Goal: Communication & Community: Participate in discussion

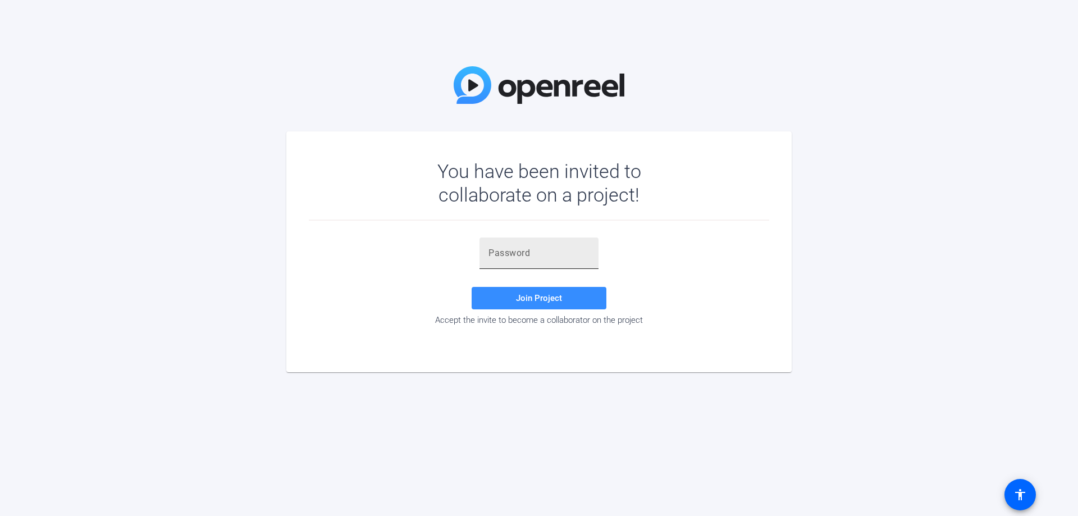
click at [488, 256] on div at bounding box center [539, 253] width 119 height 31
paste input "zCoWAX"
type input "zCoWAX"
click at [568, 290] on span at bounding box center [539, 298] width 135 height 27
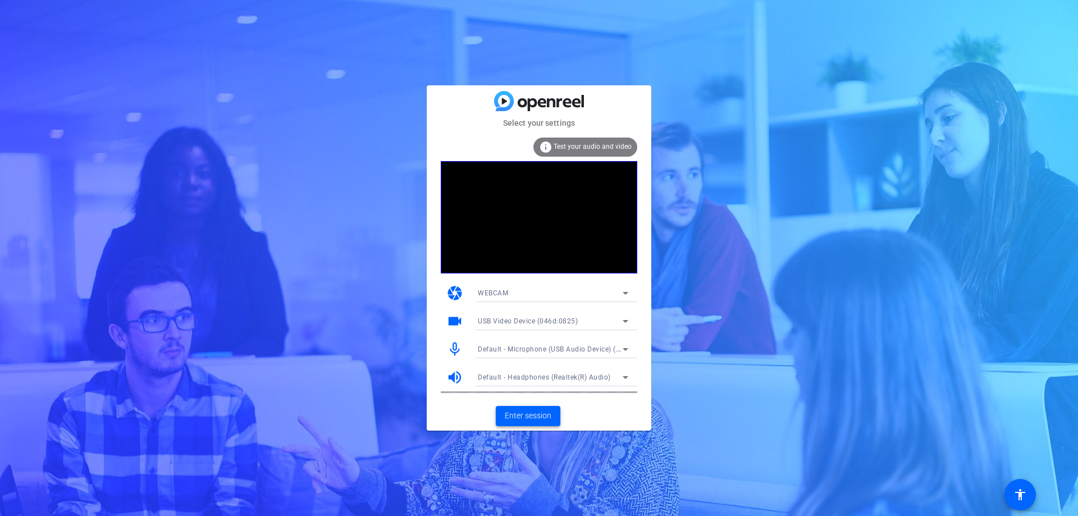
click at [534, 413] on span "Enter session" at bounding box center [528, 416] width 47 height 12
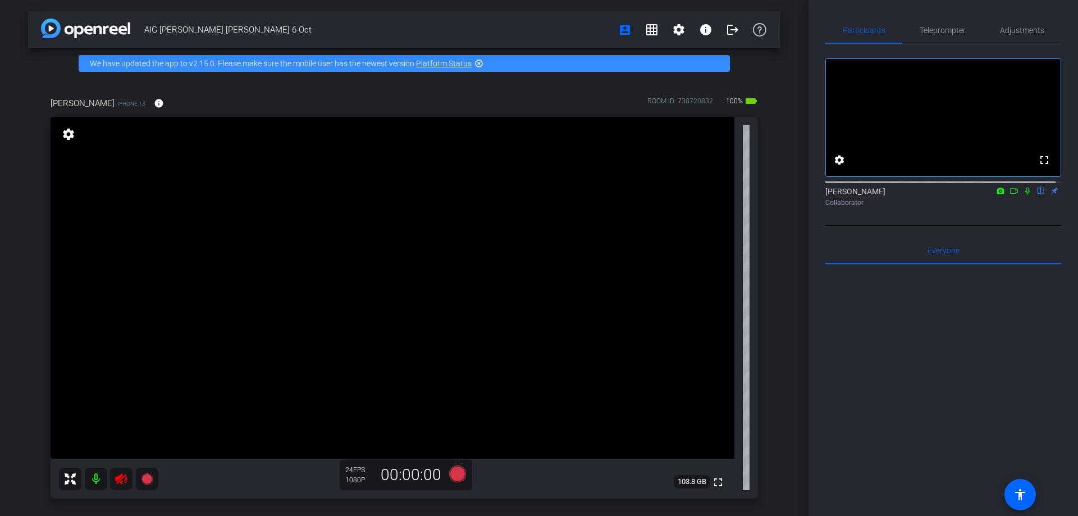
click at [124, 488] on mat-icon at bounding box center [121, 479] width 22 height 22
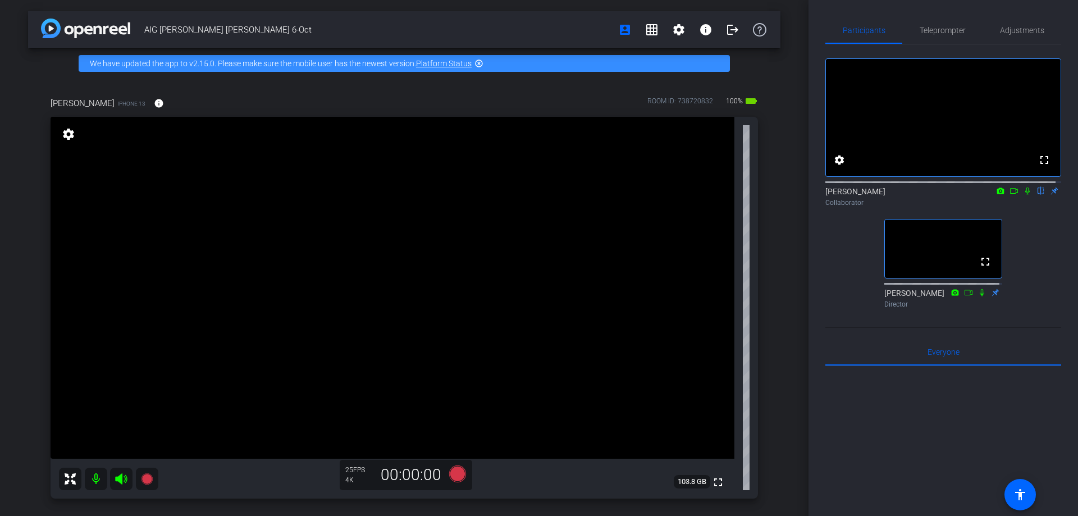
click at [978, 297] on icon at bounding box center [982, 293] width 9 height 8
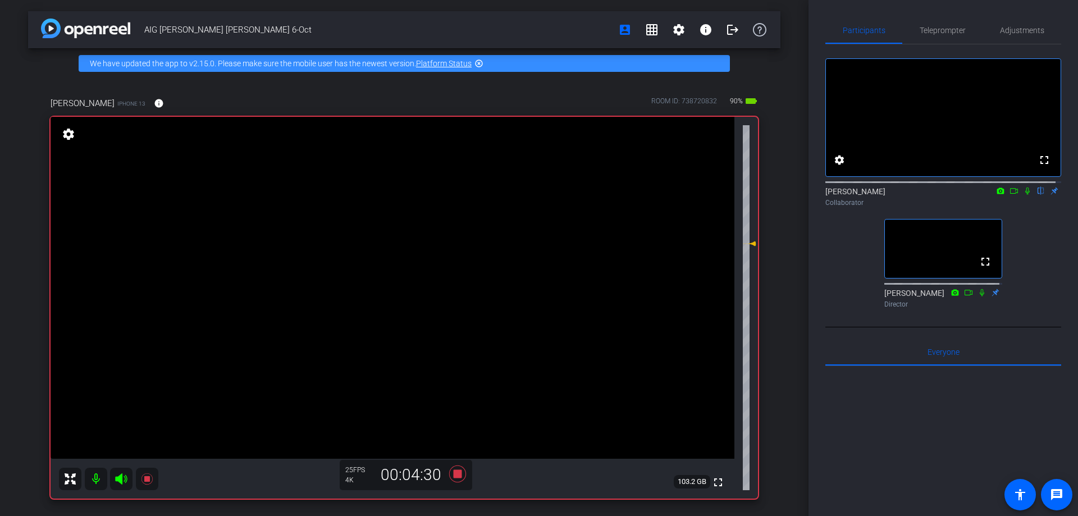
drag, startPoint x: 122, startPoint y: 476, endPoint x: 138, endPoint y: 480, distance: 15.5
click at [122, 476] on icon at bounding box center [121, 478] width 12 height 11
click at [122, 479] on icon at bounding box center [121, 478] width 12 height 11
click at [121, 482] on icon at bounding box center [121, 478] width 12 height 11
click at [116, 482] on icon at bounding box center [121, 478] width 13 height 13
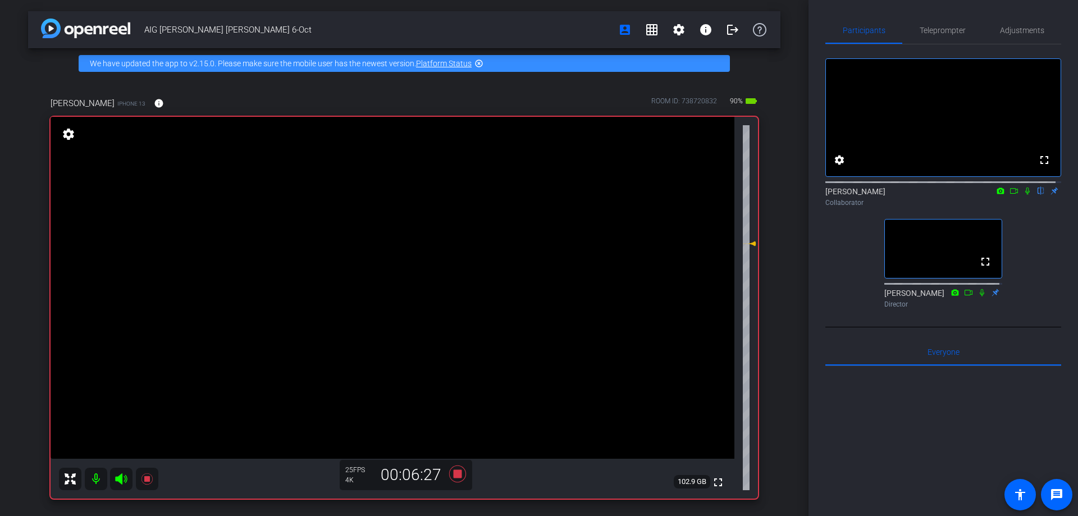
click at [121, 479] on icon at bounding box center [121, 478] width 12 height 11
click at [117, 475] on icon at bounding box center [121, 478] width 13 height 13
click at [119, 479] on icon at bounding box center [121, 478] width 12 height 11
click at [121, 484] on icon at bounding box center [121, 478] width 13 height 13
click at [125, 478] on icon at bounding box center [121, 478] width 12 height 11
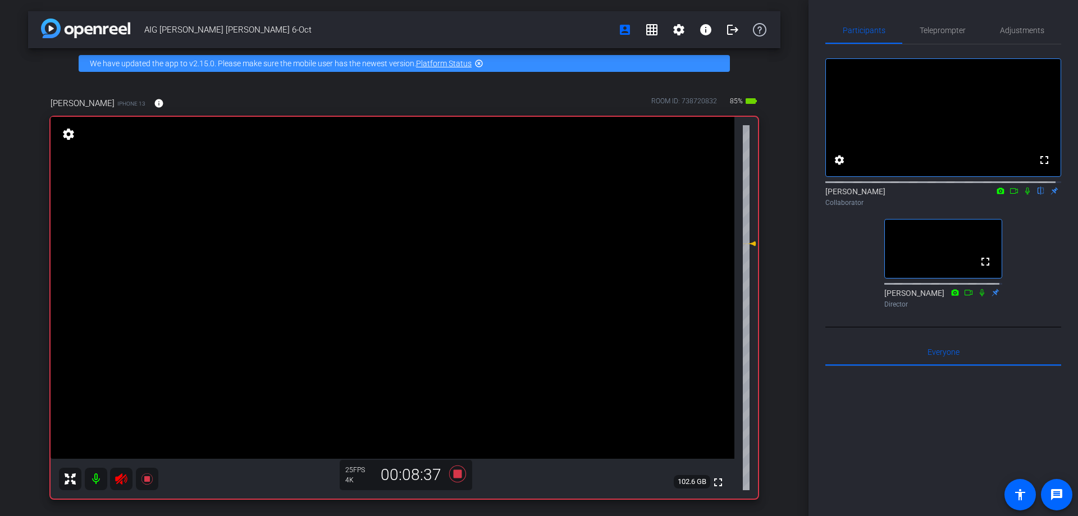
click at [117, 479] on icon at bounding box center [121, 478] width 12 height 11
click at [117, 484] on icon at bounding box center [121, 478] width 13 height 13
click at [127, 483] on icon at bounding box center [121, 478] width 13 height 13
click at [121, 480] on icon at bounding box center [121, 478] width 12 height 11
click at [120, 480] on icon at bounding box center [121, 478] width 12 height 11
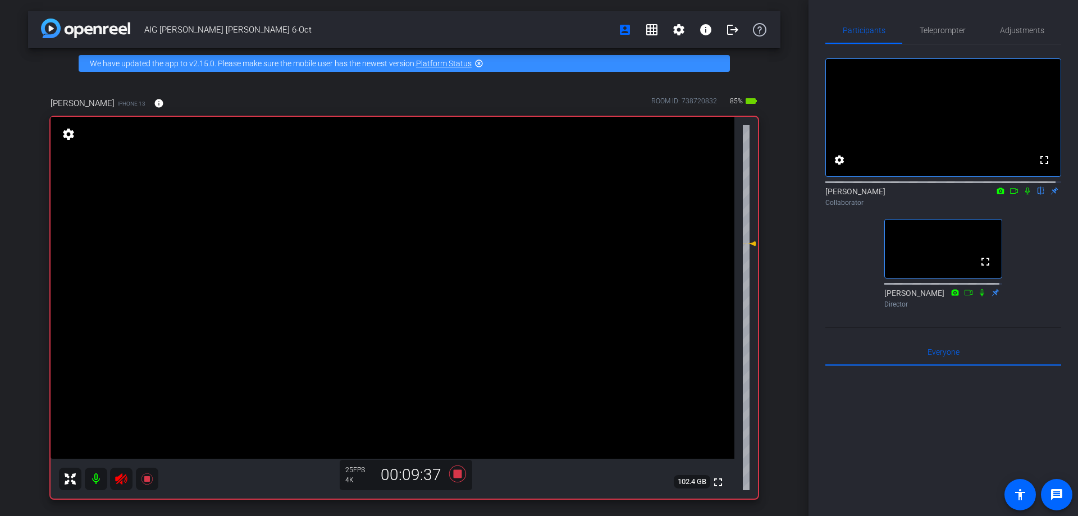
click at [129, 475] on mat-icon at bounding box center [121, 479] width 22 height 22
click at [125, 479] on icon at bounding box center [121, 478] width 13 height 13
click at [117, 482] on icon at bounding box center [121, 478] width 13 height 13
click at [116, 476] on icon at bounding box center [121, 478] width 13 height 13
click at [127, 478] on icon at bounding box center [121, 478] width 13 height 13
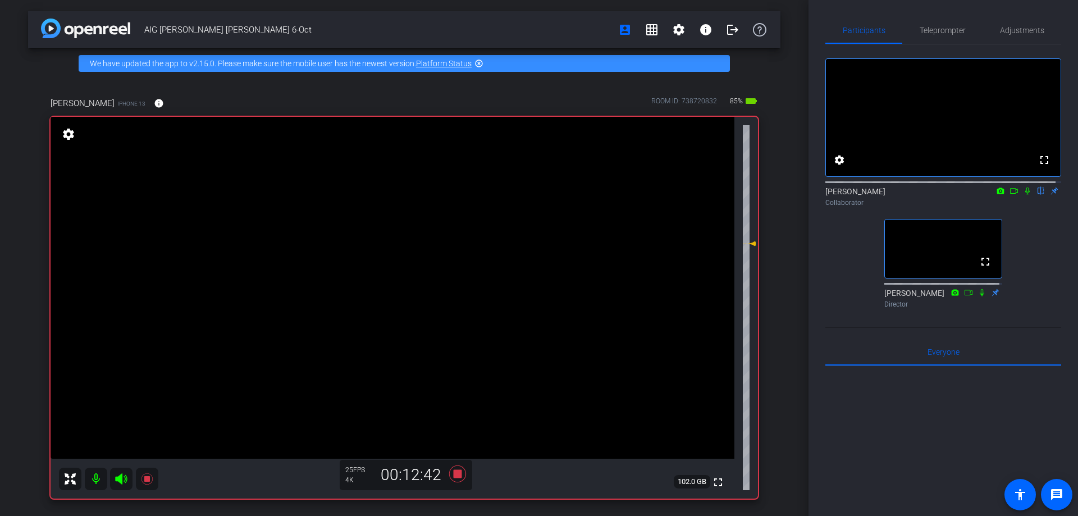
drag, startPoint x: 121, startPoint y: 482, endPoint x: 42, endPoint y: 492, distance: 79.8
click at [121, 482] on icon at bounding box center [121, 478] width 12 height 11
click at [121, 478] on icon at bounding box center [121, 478] width 13 height 13
click at [131, 478] on mat-icon at bounding box center [121, 479] width 22 height 22
click at [126, 478] on icon at bounding box center [121, 478] width 13 height 13
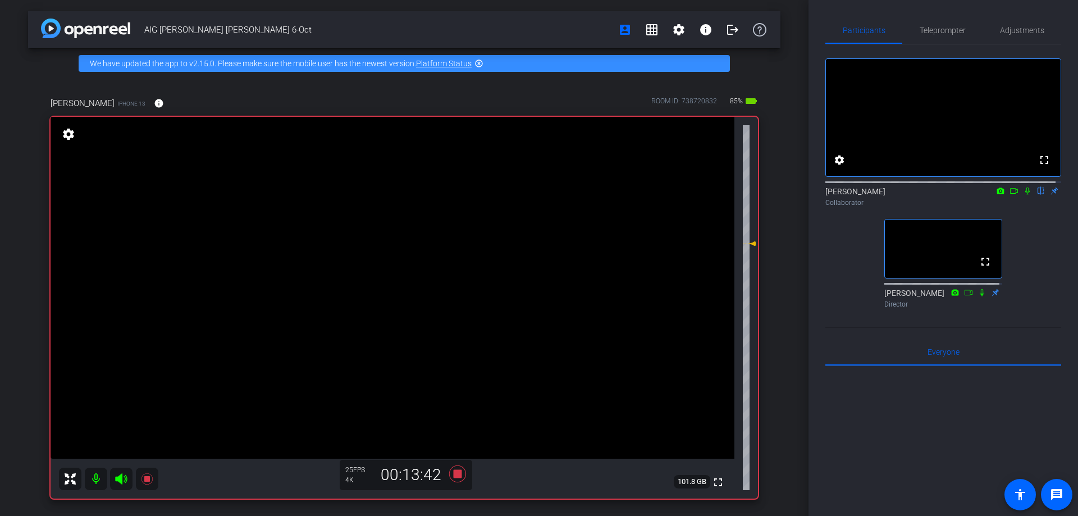
click at [126, 478] on icon at bounding box center [121, 478] width 13 height 13
click at [131, 476] on mat-icon at bounding box center [121, 479] width 22 height 22
click at [122, 483] on icon at bounding box center [121, 478] width 12 height 11
click at [123, 475] on icon at bounding box center [121, 478] width 13 height 13
click at [121, 484] on icon at bounding box center [121, 478] width 13 height 13
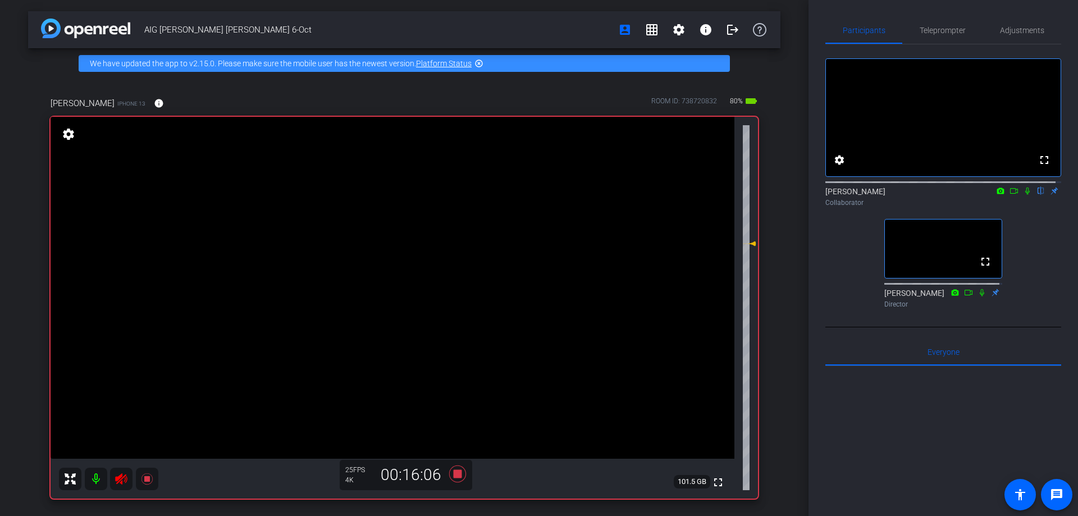
click at [118, 481] on icon at bounding box center [121, 478] width 13 height 13
drag, startPoint x: 125, startPoint y: 479, endPoint x: 77, endPoint y: 496, distance: 50.8
click at [125, 479] on icon at bounding box center [121, 478] width 13 height 13
click at [122, 480] on icon at bounding box center [121, 478] width 13 height 13
click at [121, 482] on icon at bounding box center [121, 478] width 12 height 11
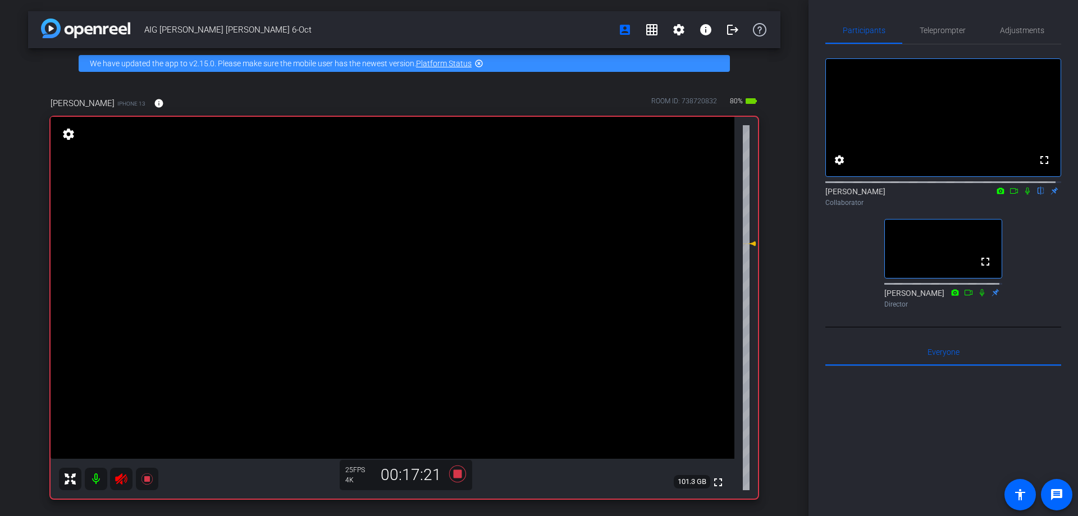
click at [120, 480] on icon at bounding box center [121, 478] width 12 height 11
click at [117, 480] on icon at bounding box center [121, 478] width 12 height 11
click at [120, 479] on icon at bounding box center [121, 478] width 12 height 11
click at [113, 487] on mat-icon at bounding box center [121, 479] width 22 height 22
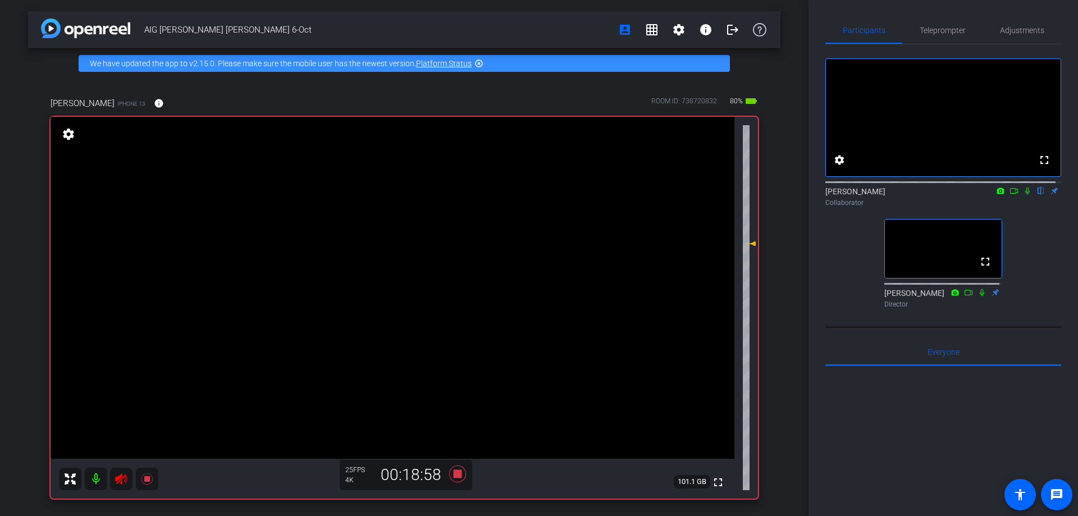
click at [120, 481] on icon at bounding box center [121, 478] width 13 height 13
click at [117, 480] on icon at bounding box center [121, 478] width 12 height 11
click at [121, 477] on icon at bounding box center [121, 478] width 13 height 13
click at [125, 486] on mat-icon at bounding box center [121, 479] width 22 height 22
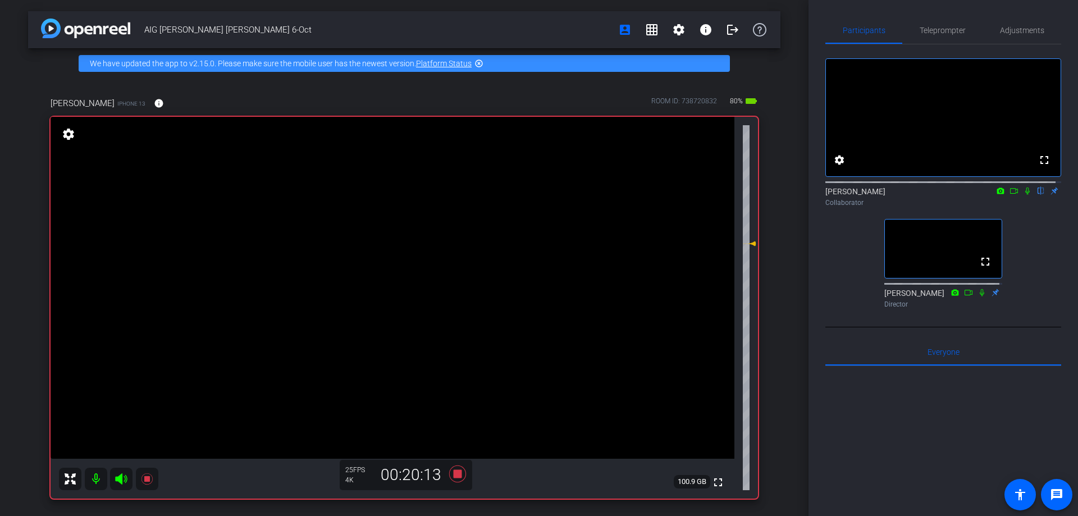
click at [120, 476] on icon at bounding box center [121, 478] width 12 height 11
click at [124, 478] on icon at bounding box center [121, 478] width 13 height 13
click at [119, 482] on icon at bounding box center [121, 478] width 12 height 11
click at [124, 480] on icon at bounding box center [121, 478] width 13 height 13
click at [120, 475] on icon at bounding box center [121, 478] width 12 height 11
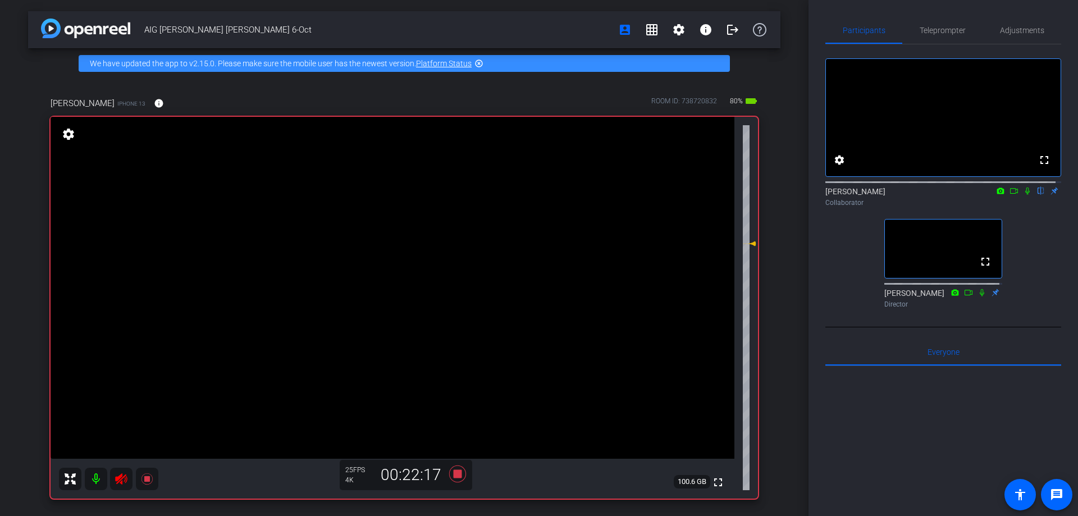
click at [112, 481] on mat-icon at bounding box center [121, 479] width 22 height 22
click at [119, 478] on icon at bounding box center [121, 478] width 12 height 11
click at [123, 474] on icon at bounding box center [121, 478] width 13 height 13
click at [125, 476] on icon at bounding box center [121, 478] width 13 height 13
click at [119, 480] on icon at bounding box center [121, 478] width 13 height 13
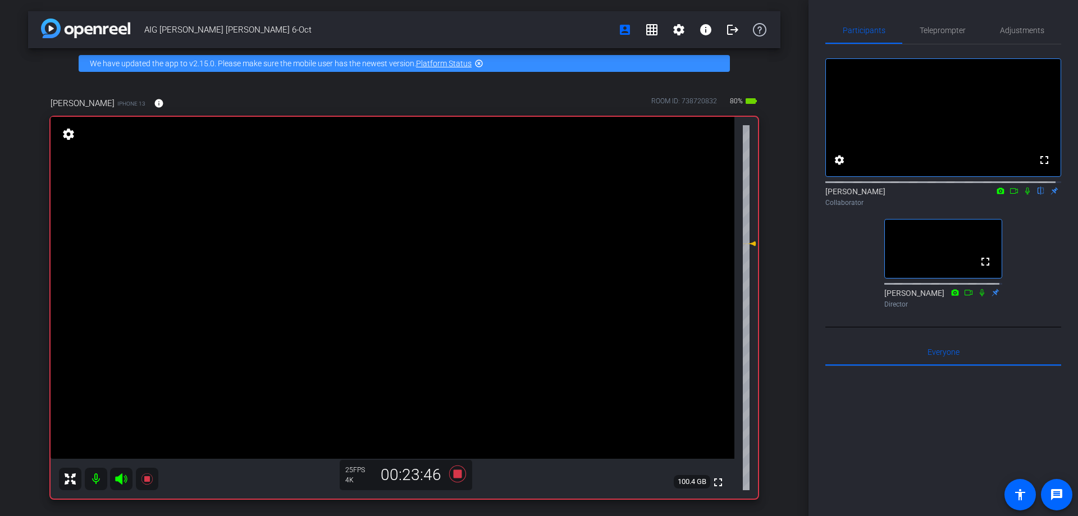
click at [121, 473] on icon at bounding box center [121, 478] width 13 height 13
click at [118, 480] on icon at bounding box center [121, 478] width 12 height 11
click at [116, 486] on mat-icon at bounding box center [121, 479] width 22 height 22
click at [125, 477] on icon at bounding box center [121, 478] width 13 height 13
drag, startPoint x: 124, startPoint y: 477, endPoint x: 617, endPoint y: 148, distance: 592.9
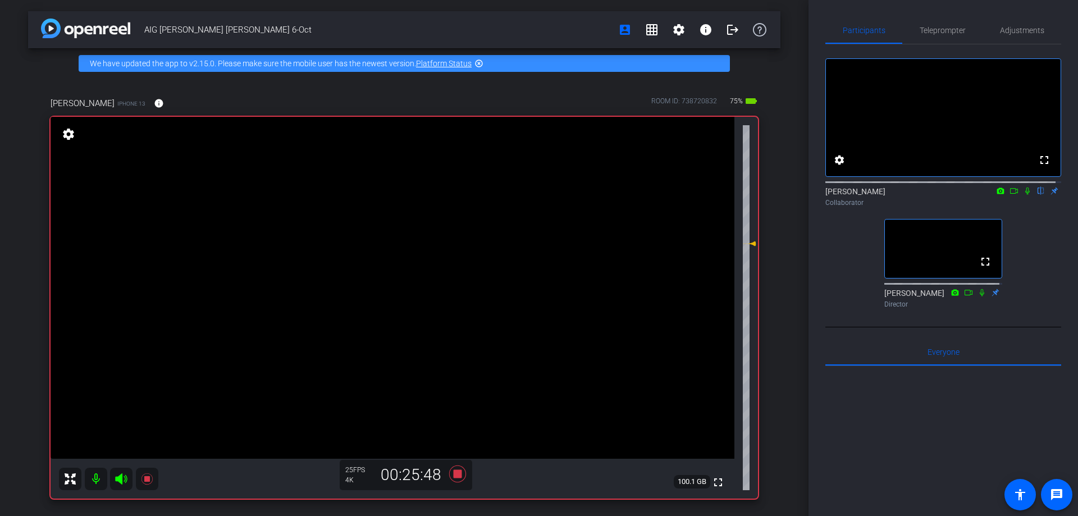
click at [617, 148] on video at bounding box center [393, 288] width 684 height 342
click at [126, 480] on icon at bounding box center [121, 478] width 13 height 13
click at [128, 479] on mat-icon at bounding box center [121, 479] width 22 height 22
drag, startPoint x: 128, startPoint y: 467, endPoint x: 125, endPoint y: 473, distance: 7.5
click at [128, 467] on div "fullscreen settings 100.0 GB" at bounding box center [405, 308] width 708 height 382
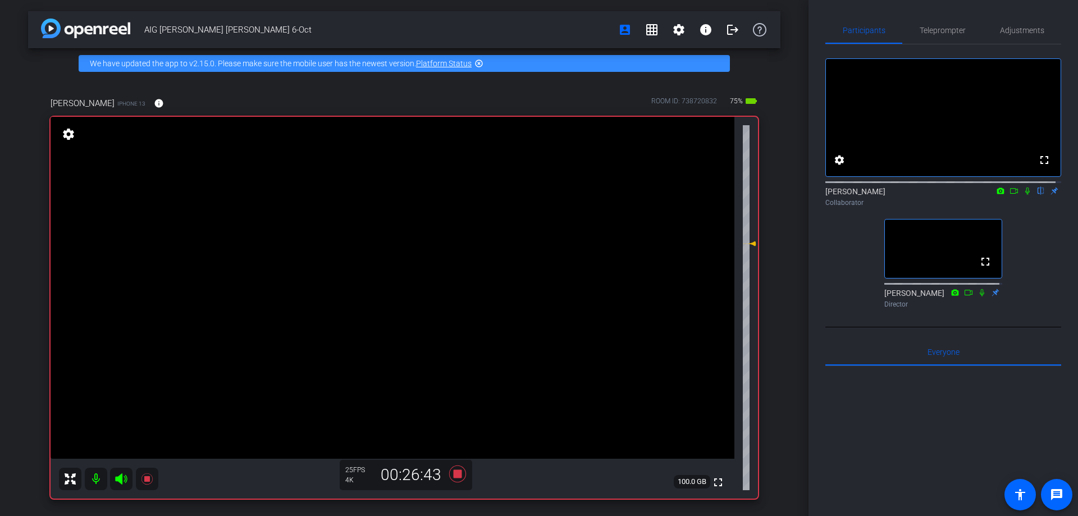
click at [124, 476] on icon at bounding box center [121, 478] width 13 height 13
click at [124, 478] on icon at bounding box center [121, 478] width 13 height 13
click at [117, 485] on icon at bounding box center [121, 478] width 13 height 13
click at [117, 473] on icon at bounding box center [121, 478] width 13 height 13
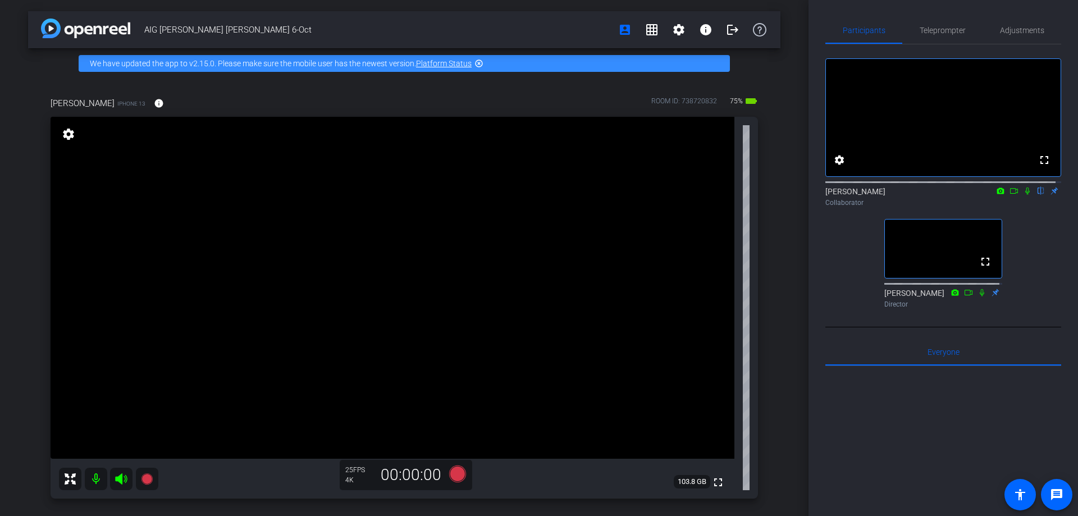
click at [123, 483] on icon at bounding box center [121, 478] width 13 height 13
click at [728, 30] on mat-icon "logout" at bounding box center [732, 29] width 13 height 13
